Goal: Task Accomplishment & Management: Manage account settings

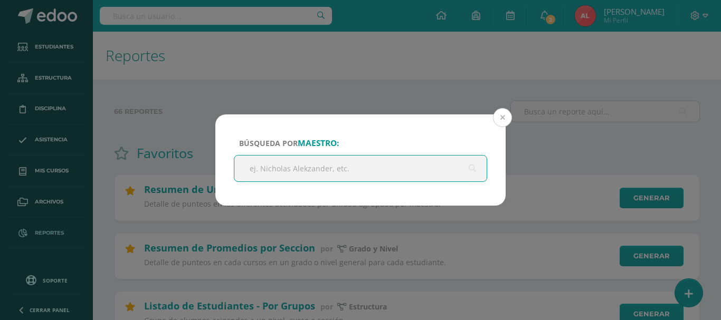
click at [501, 116] on button at bounding box center [502, 117] width 19 height 19
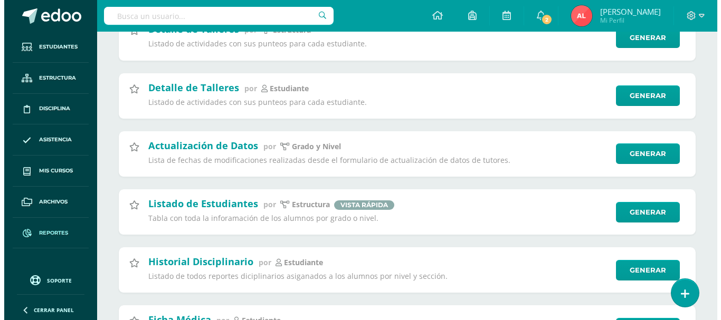
scroll to position [1583, 0]
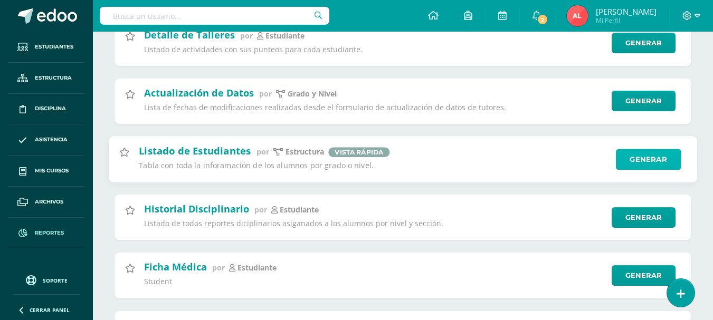
click at [641, 157] on link "Generar" at bounding box center [648, 159] width 65 height 21
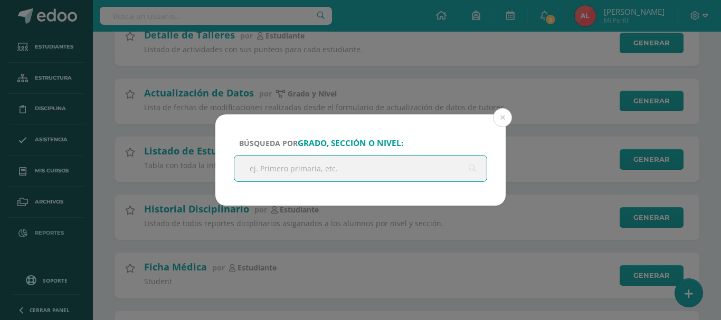
click at [336, 172] on input "text" at bounding box center [360, 169] width 252 height 26
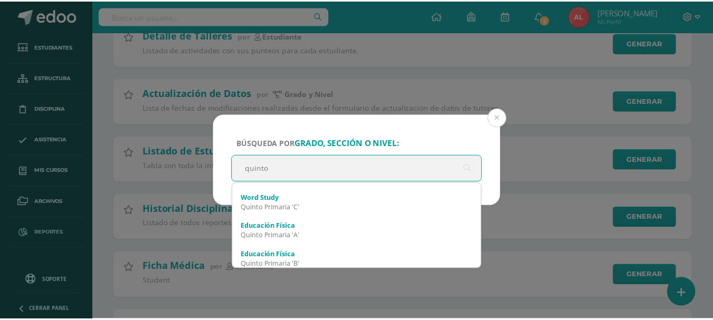
scroll to position [513, 0]
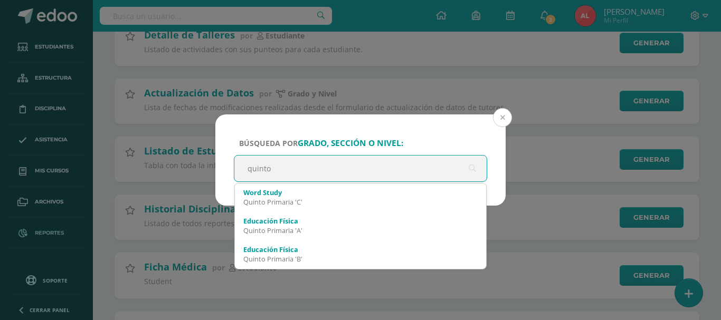
type input "quinto"
click at [504, 121] on button at bounding box center [502, 117] width 19 height 19
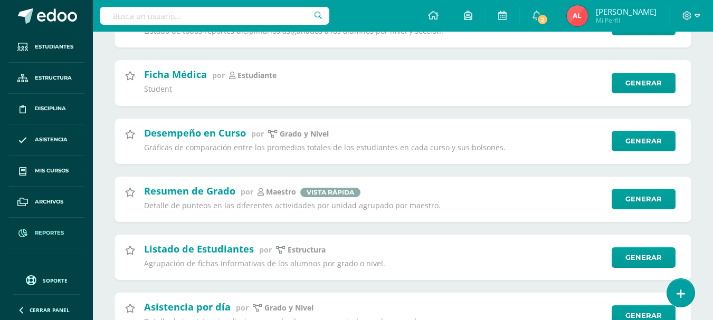
scroll to position [1794, 0]
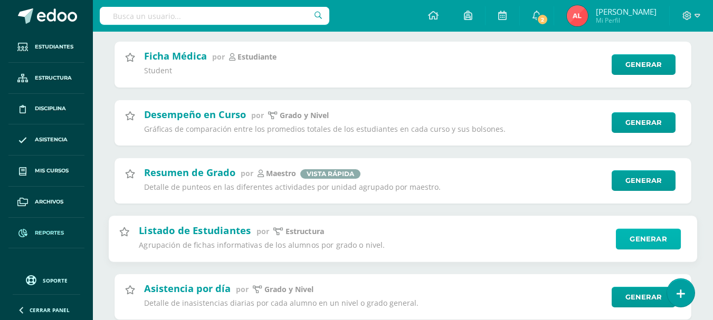
click at [627, 240] on link "Generar" at bounding box center [648, 239] width 65 height 21
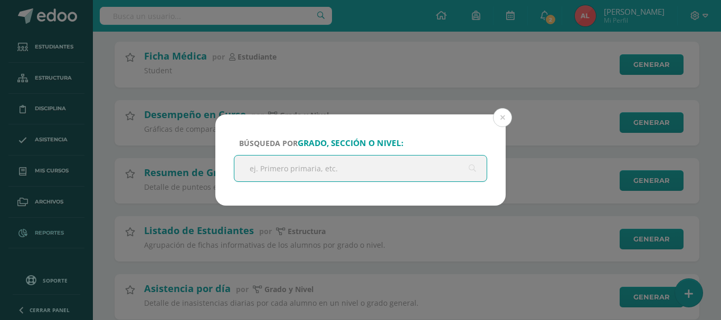
click at [365, 168] on input "text" at bounding box center [360, 169] width 252 height 26
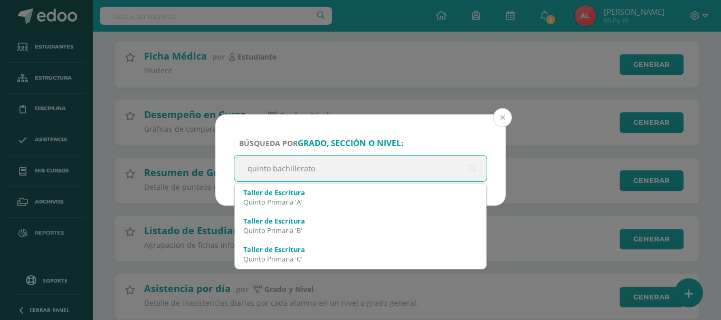
type input "quinto bachillerato"
click at [499, 117] on button at bounding box center [502, 117] width 19 height 19
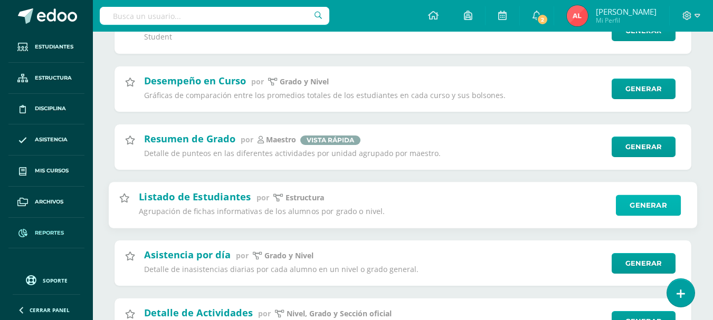
scroll to position [1847, 0]
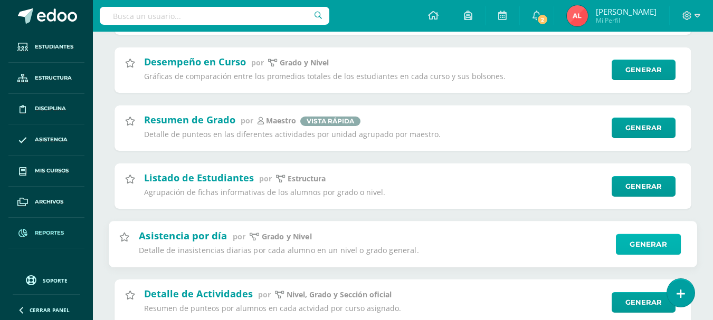
click at [637, 243] on link "Generar" at bounding box center [648, 244] width 65 height 21
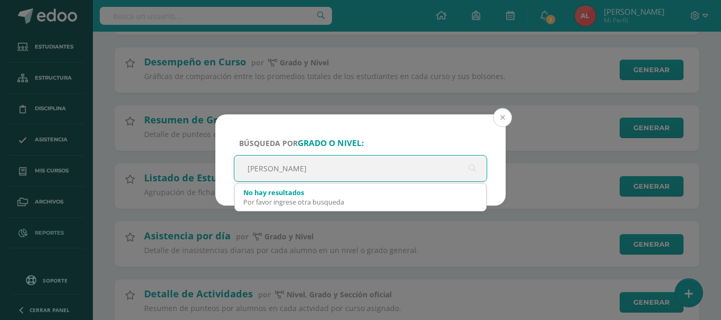
type input "quinto bachi"
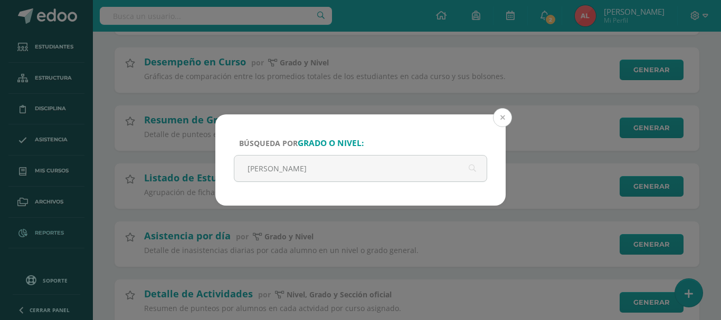
click at [502, 117] on button at bounding box center [502, 117] width 19 height 19
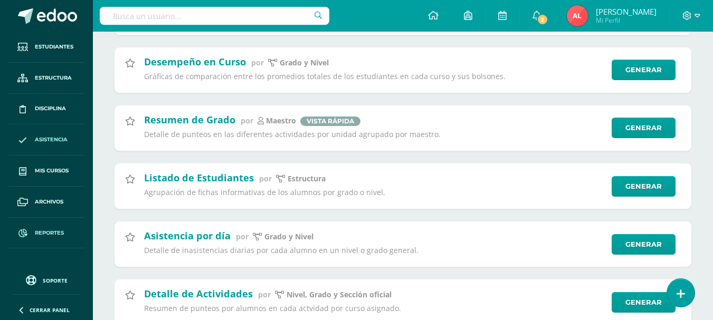
click at [57, 137] on span "Asistencia" at bounding box center [51, 140] width 33 height 8
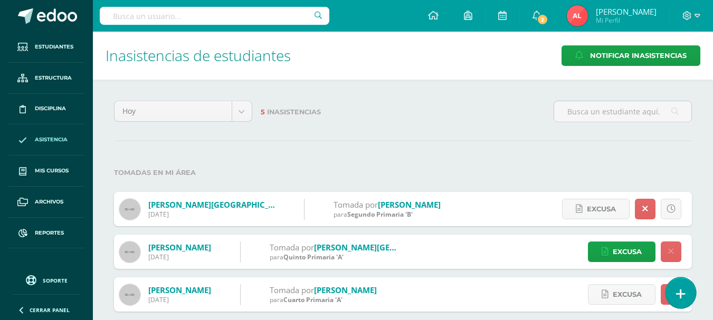
click at [681, 290] on icon at bounding box center [681, 294] width 10 height 12
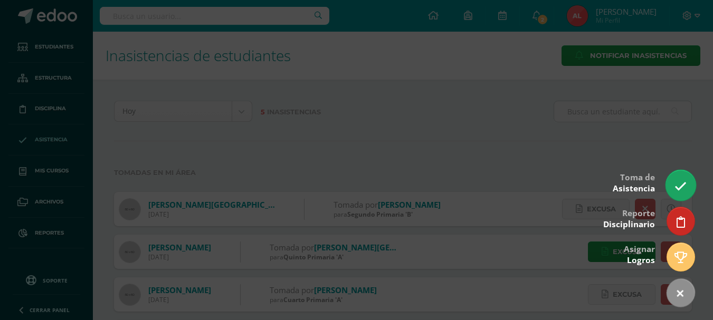
click at [678, 187] on icon at bounding box center [681, 187] width 12 height 12
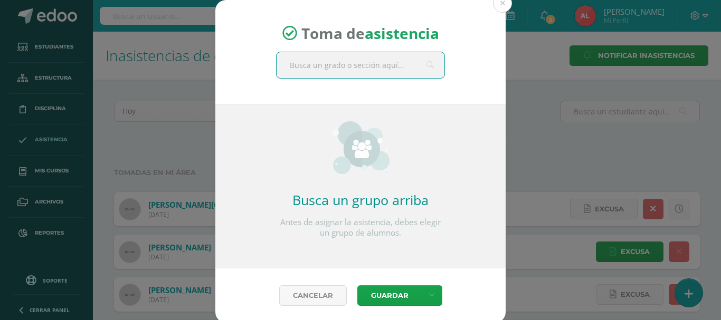
click at [368, 66] on input "text" at bounding box center [361, 65] width 168 height 26
type input "quitno"
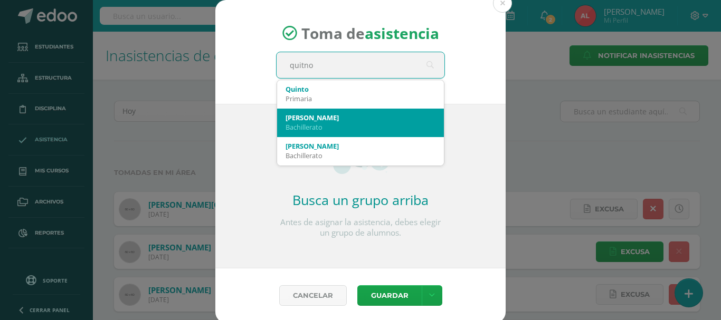
click at [329, 116] on div "[PERSON_NAME]" at bounding box center [361, 118] width 150 height 10
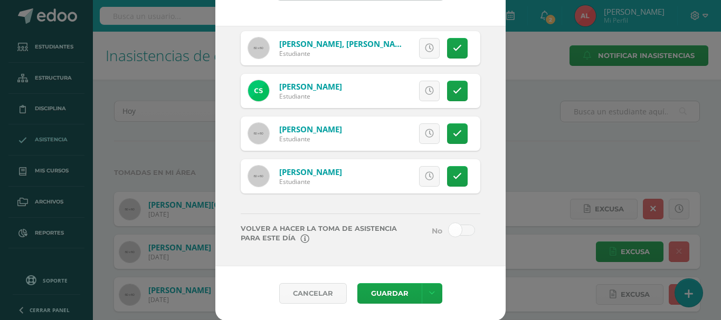
scroll to position [79, 0]
click at [374, 293] on button "Guardar" at bounding box center [389, 293] width 64 height 21
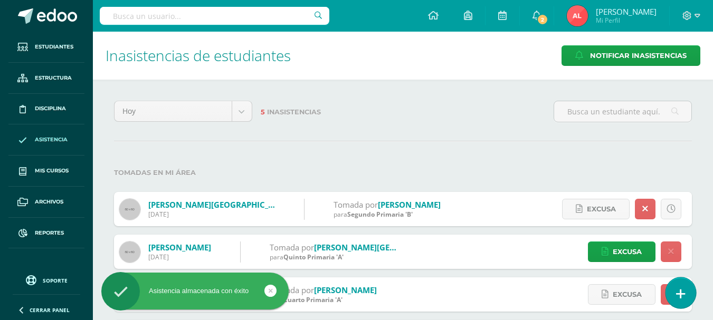
click at [676, 293] on icon at bounding box center [681, 294] width 10 height 12
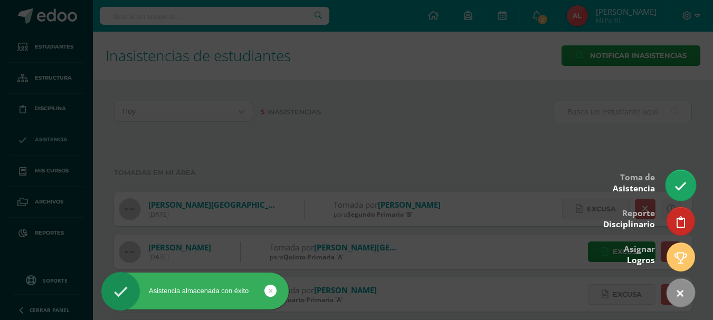
click at [678, 187] on icon at bounding box center [681, 187] width 12 height 12
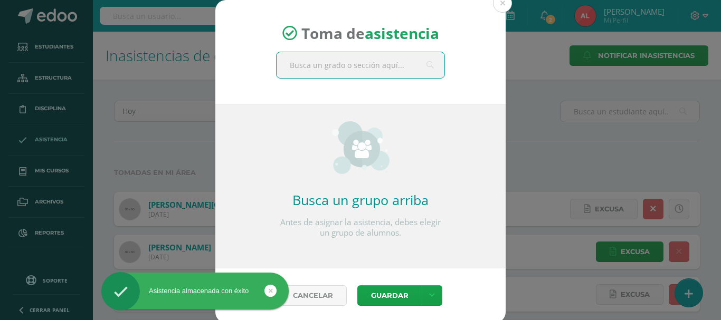
click at [372, 66] on input "text" at bounding box center [361, 65] width 168 height 26
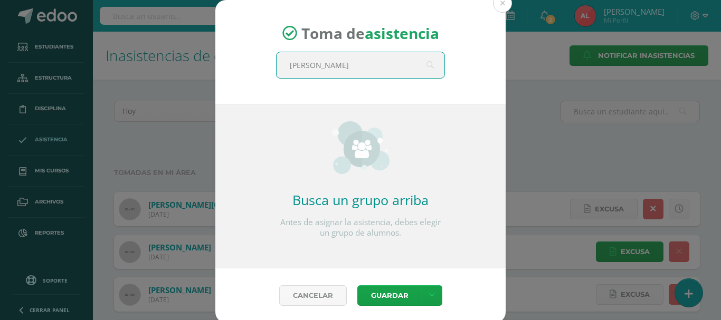
type input "quinto"
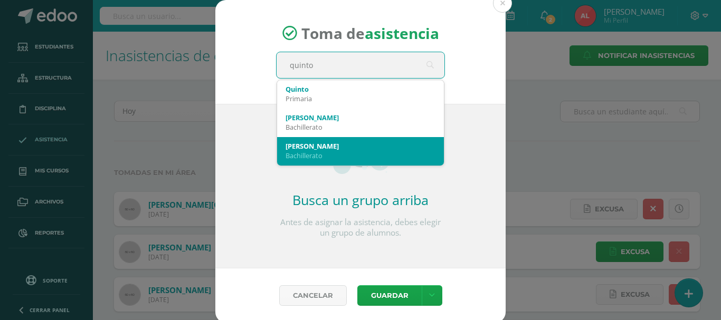
click at [320, 155] on div "Bachillerato" at bounding box center [361, 156] width 150 height 10
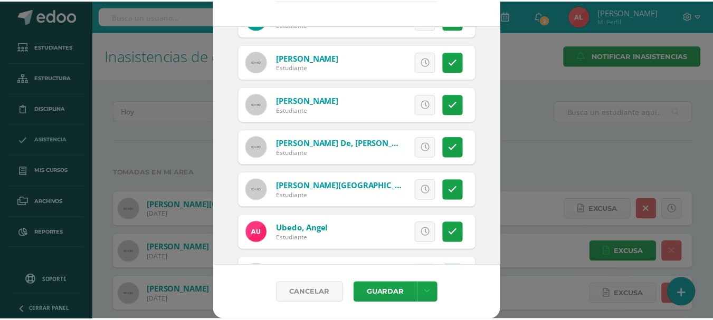
scroll to position [779, 0]
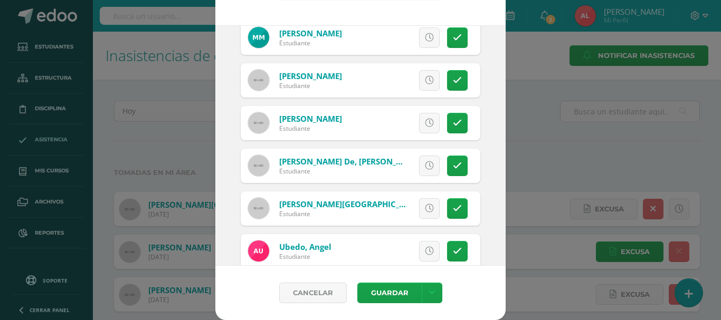
click at [542, 165] on div "Toma de asistencia Quinto B Bachillerato quinto 2025-08-12 August, 2025 Mo Tu W…" at bounding box center [360, 120] width 713 height 399
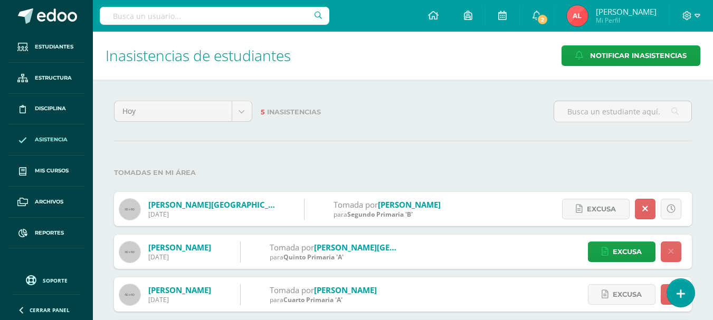
click at [286, 17] on input "text" at bounding box center [215, 16] width 230 height 18
type input "adrian calderon"
click at [230, 17] on input "adrian calderon" at bounding box center [215, 16] width 230 height 18
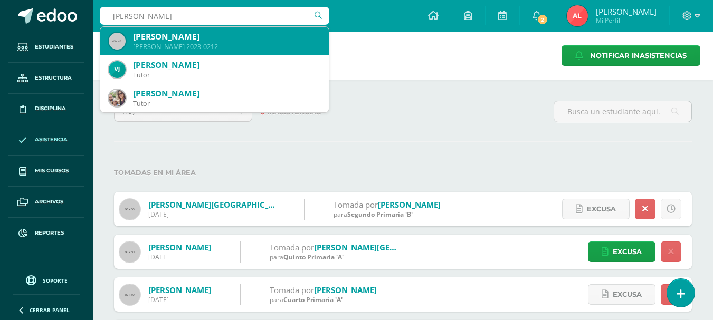
click at [183, 42] on div "[PERSON_NAME]" at bounding box center [226, 36] width 187 height 11
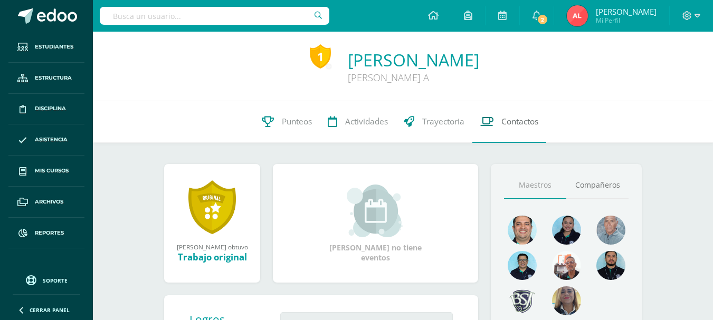
click at [508, 122] on span "Contactos" at bounding box center [519, 121] width 37 height 11
click at [129, 16] on input "text" at bounding box center [215, 16] width 230 height 18
click at [287, 12] on input "text" at bounding box center [215, 16] width 230 height 18
type input "[PERSON_NAME]"
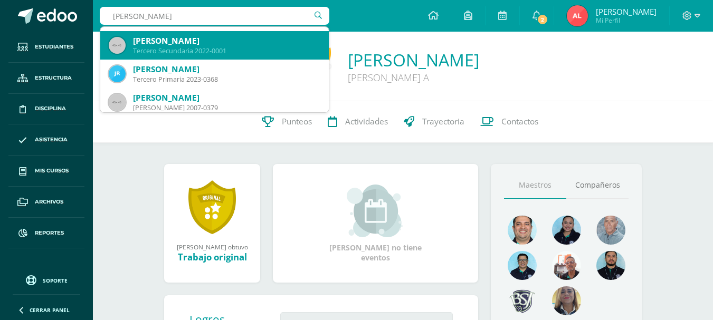
scroll to position [106, 0]
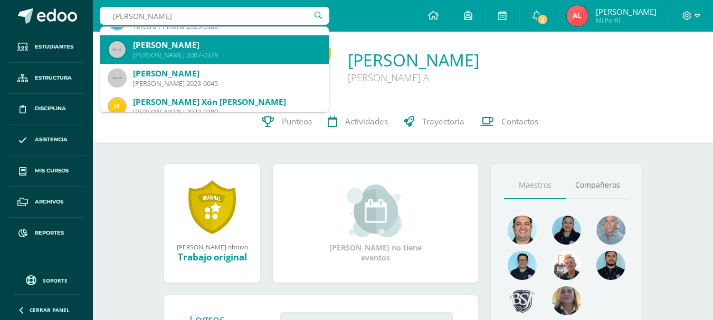
click at [249, 43] on div "[PERSON_NAME]" at bounding box center [226, 45] width 187 height 11
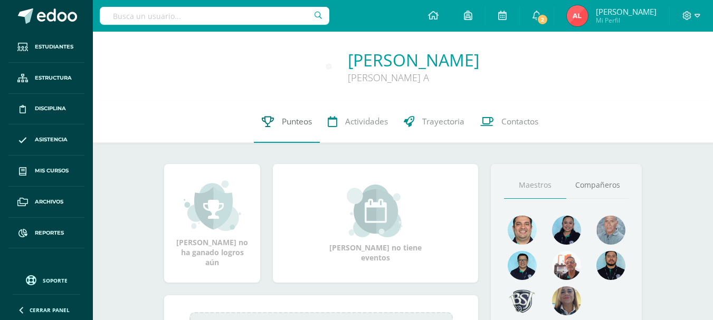
click at [291, 117] on span "Punteos" at bounding box center [297, 121] width 30 height 11
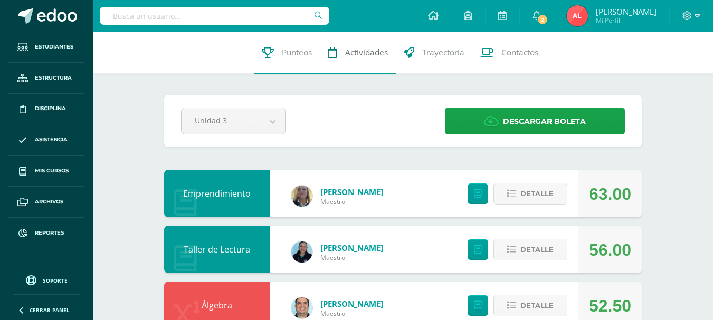
click at [368, 51] on span "Actividades" at bounding box center [366, 52] width 43 height 11
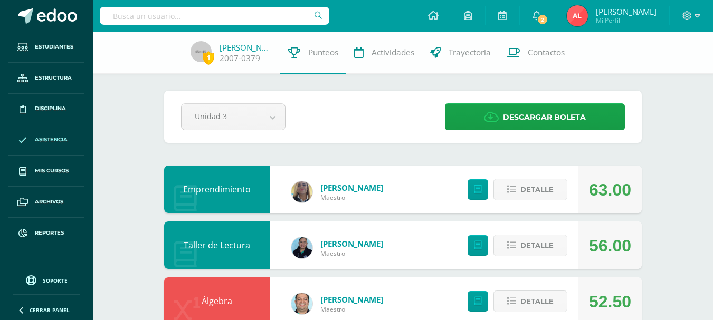
click at [41, 137] on span "Asistencia" at bounding box center [51, 140] width 33 height 8
